Goal: Task Accomplishment & Management: Manage account settings

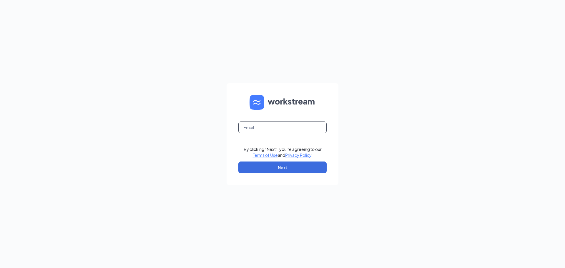
click at [255, 128] on input "text" at bounding box center [282, 128] width 88 height 12
type input "calera@1788chicken.com"
click at [275, 163] on button "Next" at bounding box center [282, 168] width 88 height 12
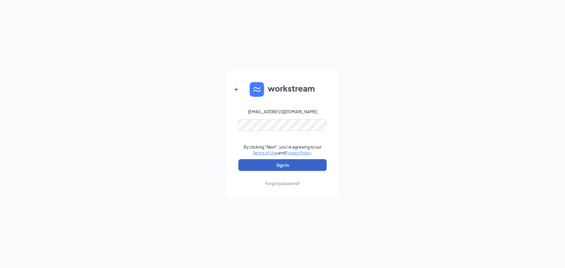
click at [282, 164] on button "Sign In" at bounding box center [282, 165] width 88 height 12
click at [293, 183] on div "Forgot password?" at bounding box center [282, 183] width 35 height 6
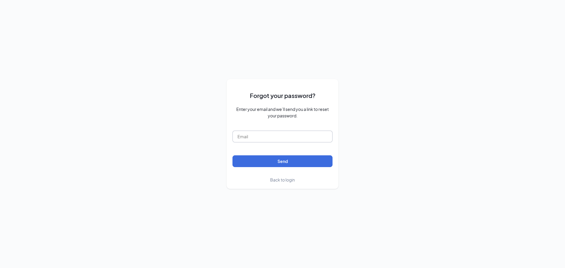
click at [237, 133] on input "text" at bounding box center [283, 137] width 100 height 12
type input "calera@1788chicken.com"
click at [279, 164] on button "Send" at bounding box center [283, 161] width 100 height 12
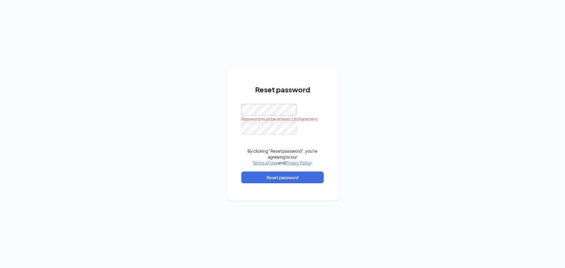
click at [239, 111] on div "Reset password Password must be at least 16 characters By clicking "Reset passw…" at bounding box center [283, 134] width 112 height 134
click at [218, 115] on div "Reset password Password must be at least 16 characters By clicking "Reset passw…" at bounding box center [282, 134] width 565 height 268
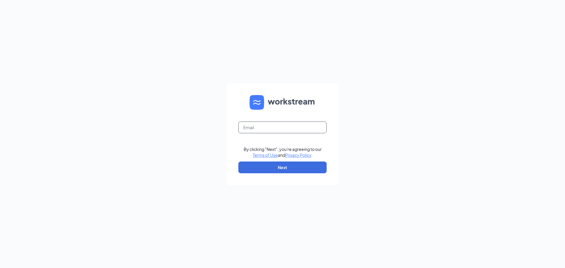
click at [261, 131] on input "text" at bounding box center [282, 128] width 88 height 12
type input "[EMAIL_ADDRESS][DOMAIN_NAME]"
click at [282, 167] on button "Next" at bounding box center [282, 168] width 88 height 12
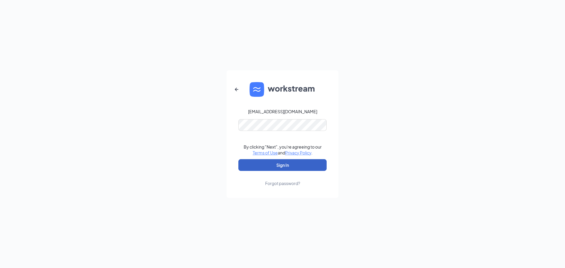
click at [274, 161] on button "Sign In" at bounding box center [282, 165] width 88 height 12
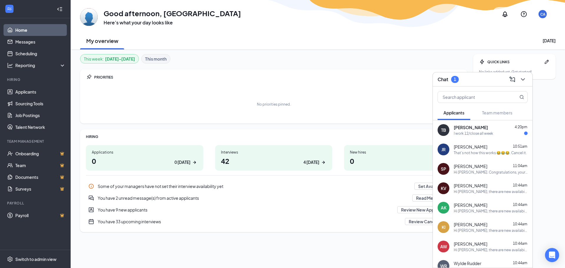
click at [471, 131] on div "I work 12/close all week" at bounding box center [473, 133] width 39 height 5
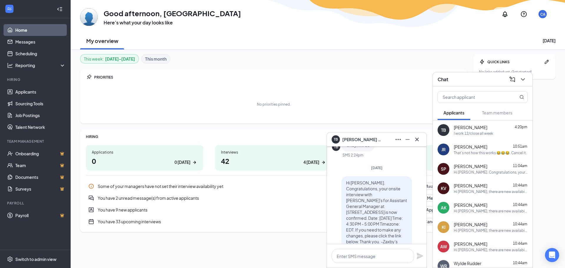
scroll to position [-29, 0]
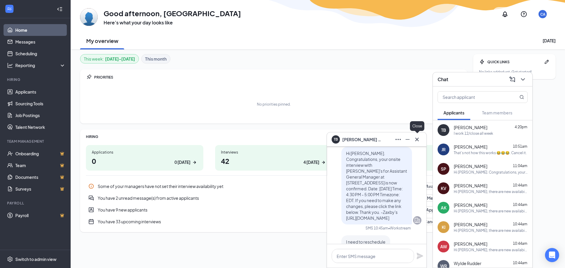
click at [419, 140] on icon "Cross" at bounding box center [417, 139] width 7 height 7
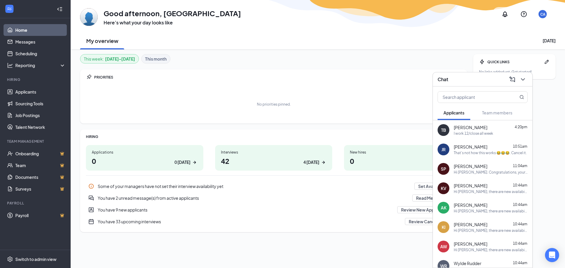
click at [463, 154] on div "That's not how this works 😂😂😂. Cancel it." at bounding box center [490, 152] width 73 height 5
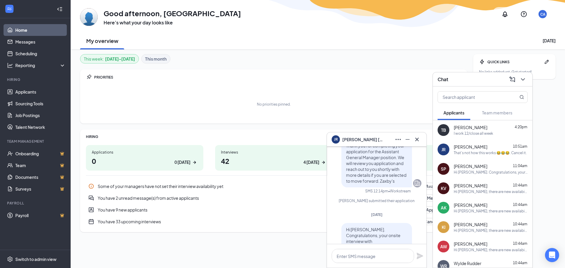
scroll to position [-118, 0]
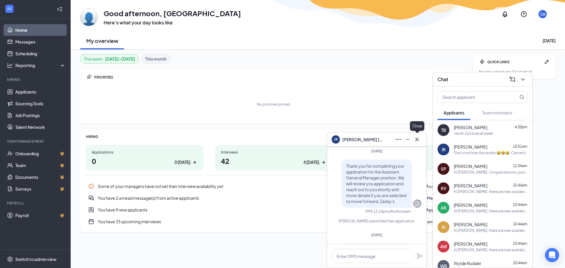
click at [416, 141] on icon "Cross" at bounding box center [417, 139] width 7 height 7
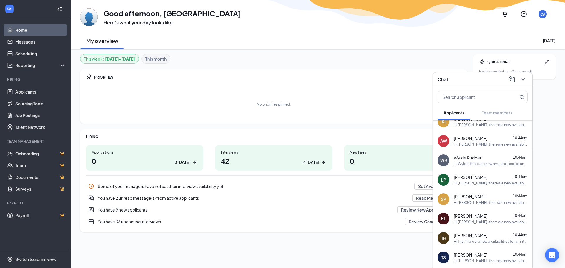
scroll to position [0, 0]
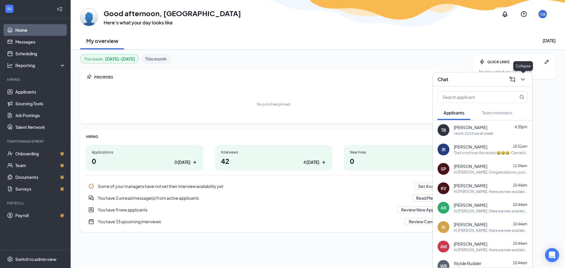
click at [525, 79] on icon "ChevronDown" at bounding box center [523, 79] width 7 height 7
